Goal: Transaction & Acquisition: Purchase product/service

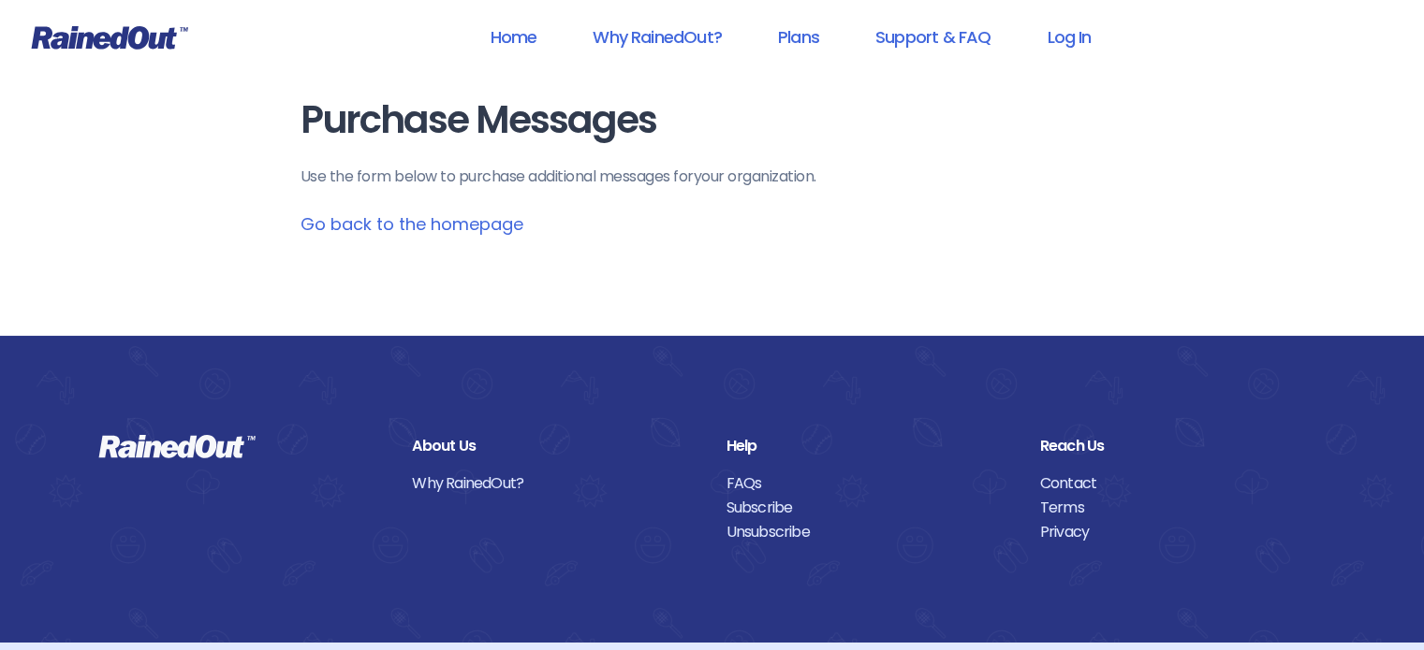
click at [490, 226] on link "Go back to the homepage" at bounding box center [411, 223] width 223 height 23
click at [396, 228] on link "Go back to the homepage" at bounding box center [411, 223] width 223 height 23
